Goal: Transaction & Acquisition: Book appointment/travel/reservation

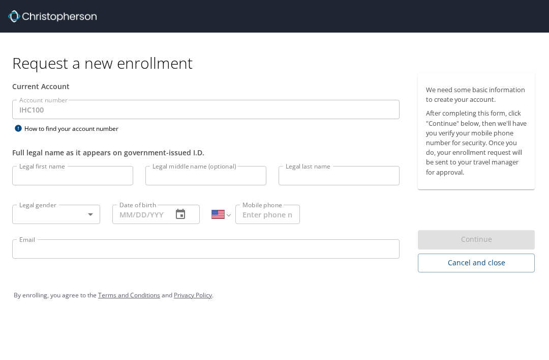
select select "US"
click at [462, 265] on span "Cancel and close" at bounding box center [476, 262] width 101 height 13
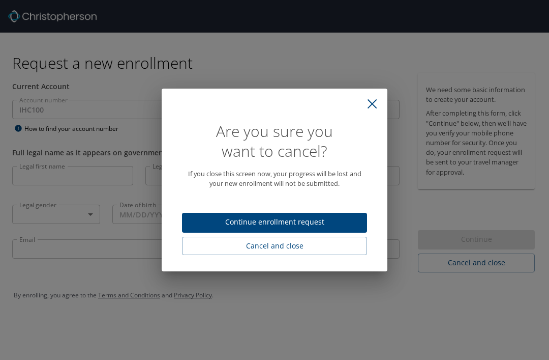
click at [274, 244] on span "Cancel and close" at bounding box center [274, 246] width 169 height 13
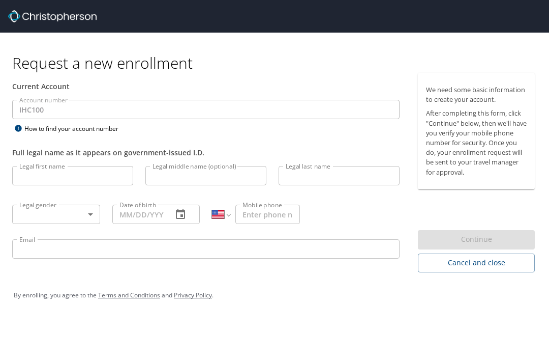
click at [480, 263] on span "Cancel and close" at bounding box center [476, 262] width 101 height 13
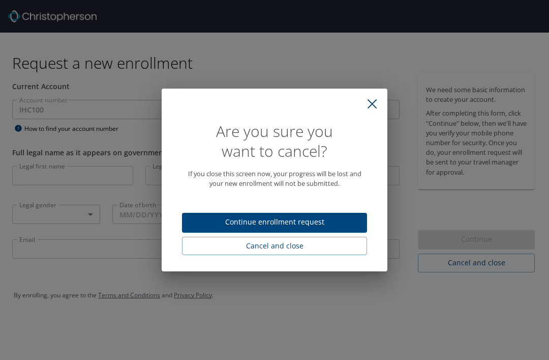
click at [283, 247] on span "Cancel and close" at bounding box center [274, 246] width 169 height 13
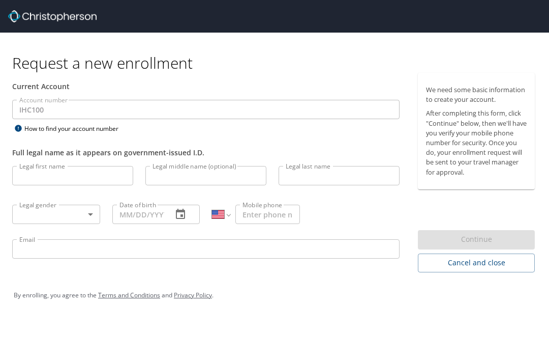
click at [477, 267] on span "Cancel and close" at bounding box center [476, 262] width 101 height 13
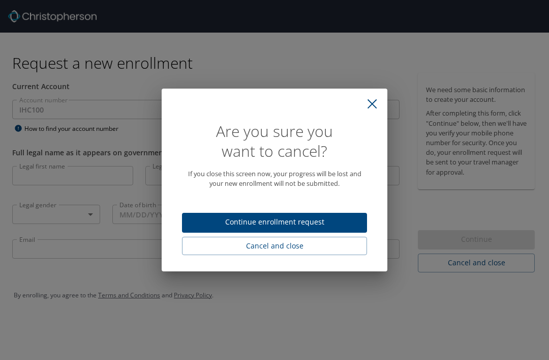
click at [278, 249] on span "Cancel and close" at bounding box center [274, 246] width 169 height 13
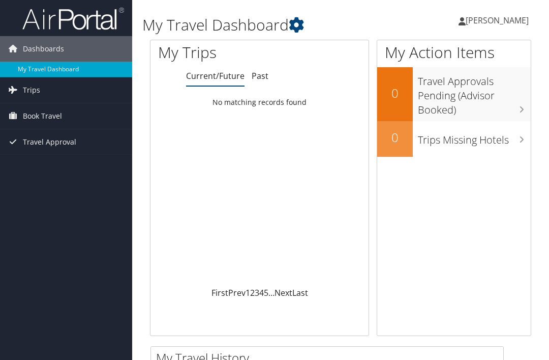
click at [492, 24] on span "[PERSON_NAME]" at bounding box center [497, 20] width 63 height 11
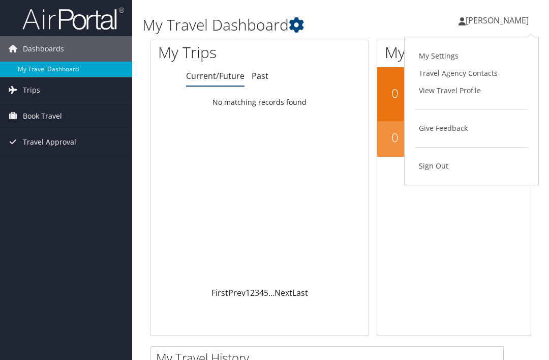
click at [463, 92] on link "View Travel Profile" at bounding box center [471, 90] width 113 height 17
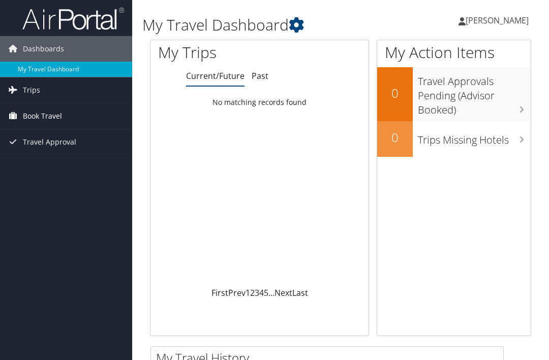
click at [39, 118] on span "Book Travel" at bounding box center [42, 115] width 39 height 25
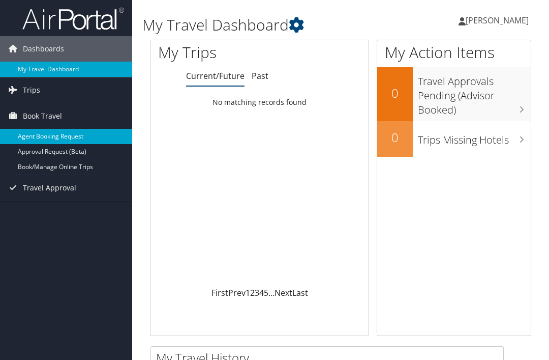
click at [42, 133] on link "Agent Booking Request" at bounding box center [66, 136] width 132 height 15
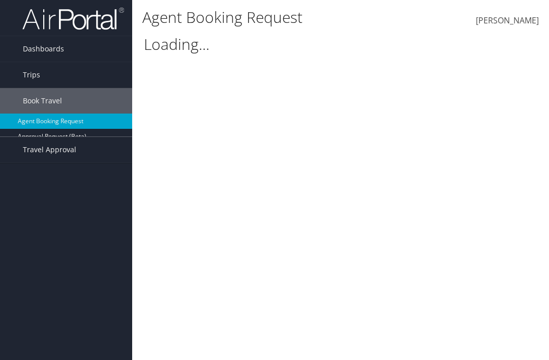
select select "[EMAIL_ADDRESS][DOMAIN_NAME]"
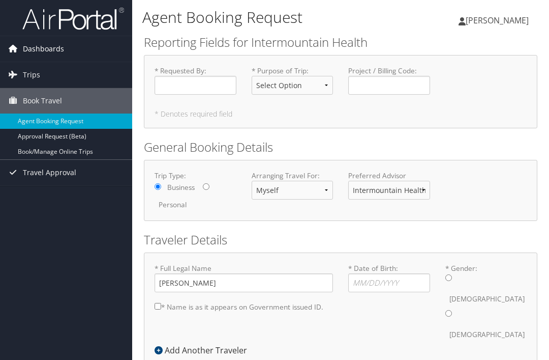
click at [35, 50] on span "Dashboards" at bounding box center [43, 48] width 41 height 25
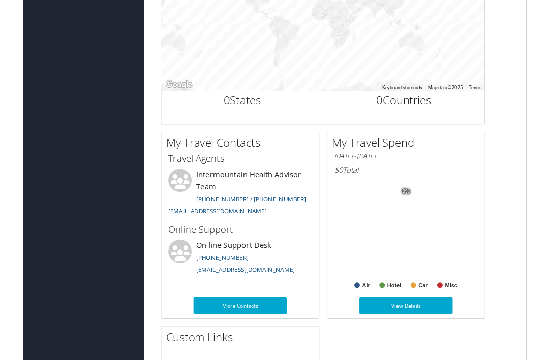
scroll to position [414, 0]
click at [530, 78] on div "My Travel History Small Medium Large To navigate the map with touch gestures do…" at bounding box center [340, 245] width 397 height 626
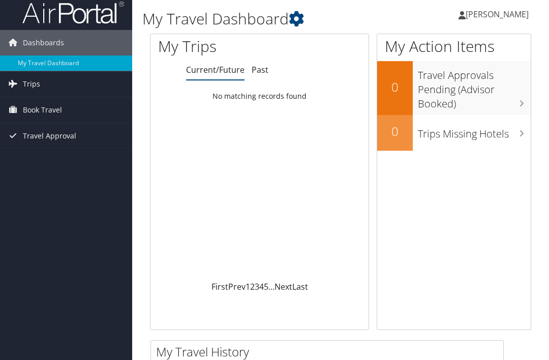
scroll to position [0, 0]
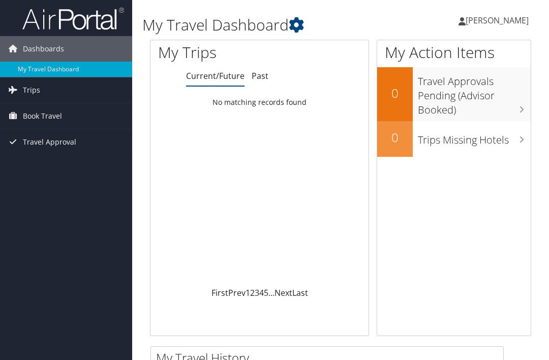
click at [493, 19] on span "[PERSON_NAME]" at bounding box center [497, 20] width 63 height 11
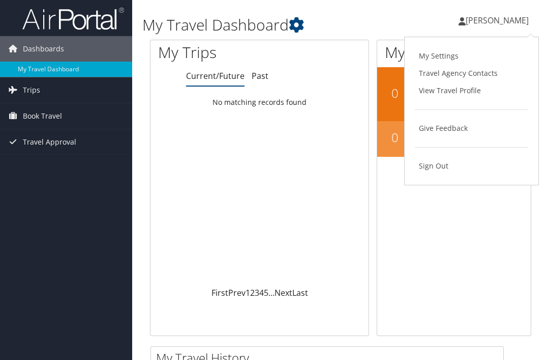
click at [435, 165] on link "Sign Out" at bounding box center [471, 165] width 113 height 17
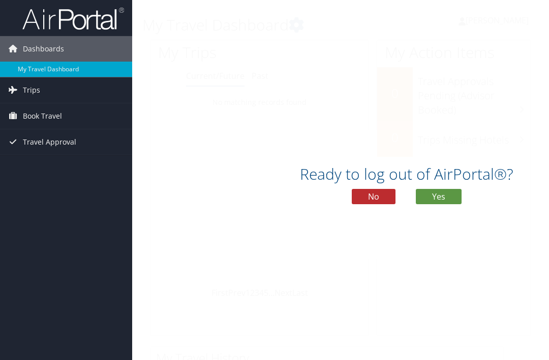
click at [438, 204] on button "Yes" at bounding box center [439, 196] width 46 height 15
